Goal: Task Accomplishment & Management: Manage account settings

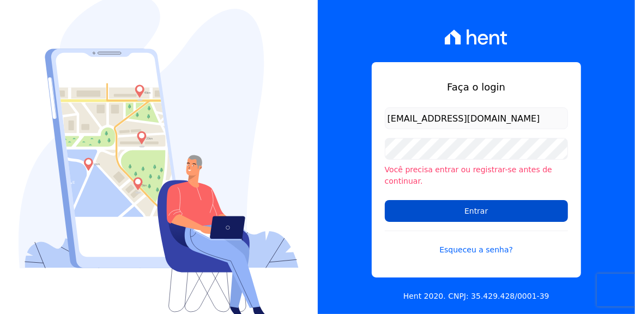
type input "[EMAIL_ADDRESS][DOMAIN_NAME]"
click at [461, 206] on input "Entrar" at bounding box center [476, 211] width 183 height 22
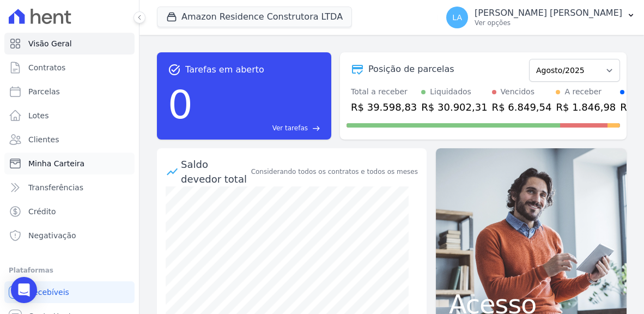
click at [43, 164] on span "Minha Carteira" at bounding box center [56, 163] width 56 height 11
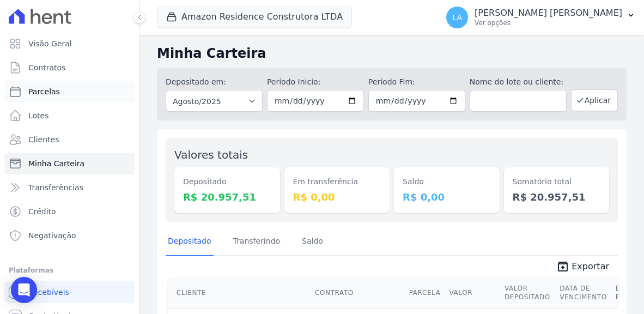
click at [47, 94] on span "Parcelas" at bounding box center [44, 91] width 32 height 11
select select
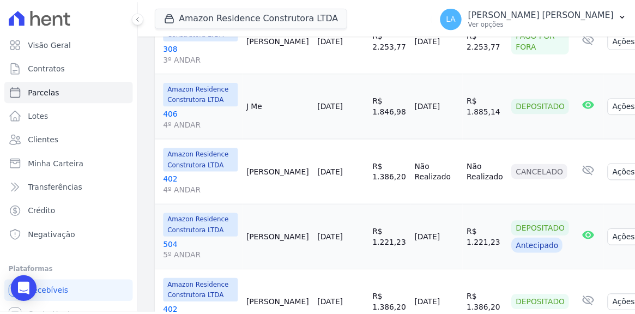
scroll to position [274, 0]
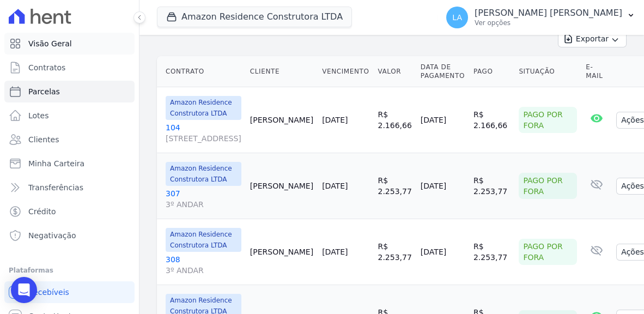
click at [40, 42] on span "Visão Geral" at bounding box center [50, 43] width 44 height 11
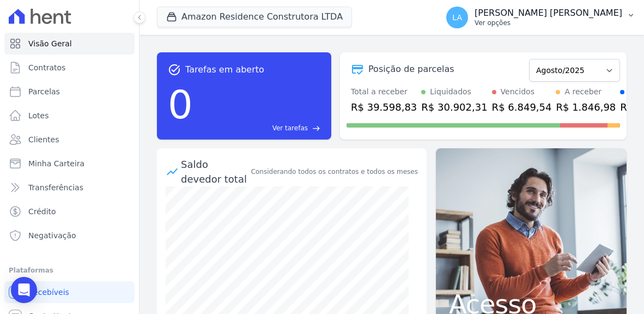
click at [630, 15] on icon "button" at bounding box center [630, 15] width 9 height 9
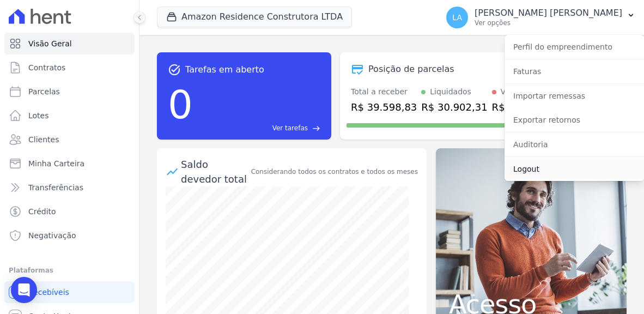
click at [528, 168] on link "Logout" at bounding box center [573, 169] width 139 height 20
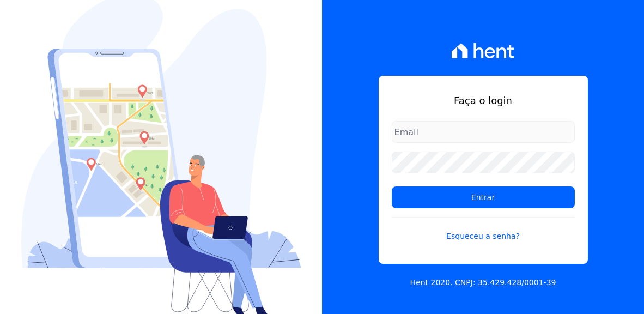
type input "[EMAIL_ADDRESS][DOMAIN_NAME]"
